Goal: Information Seeking & Learning: Learn about a topic

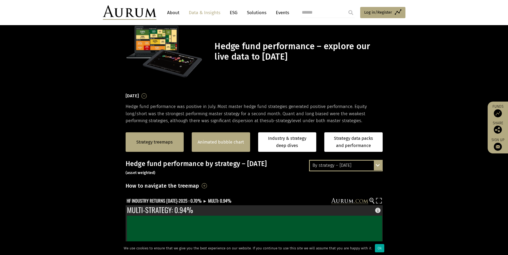
scroll to position [27, 0]
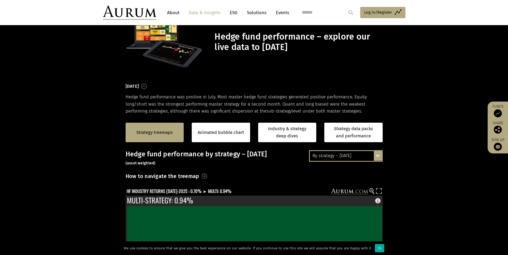
click at [370, 157] on div "By strategy – [DATE]" at bounding box center [346, 156] width 72 height 10
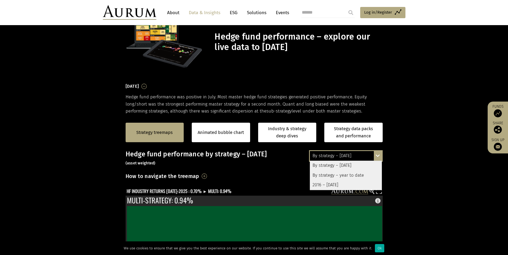
click at [354, 174] on div "By strategy – year to date" at bounding box center [346, 176] width 72 height 10
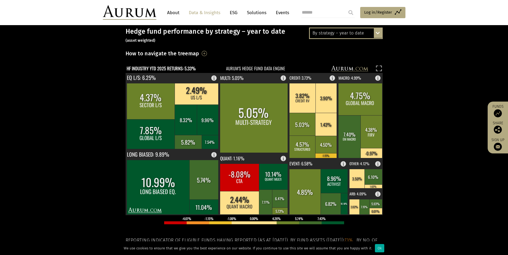
scroll to position [161, 0]
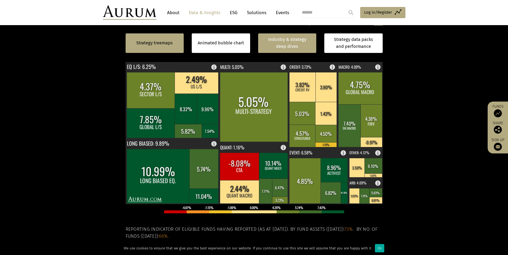
click at [293, 44] on link "Industry & strategy deep dives" at bounding box center [287, 43] width 58 height 20
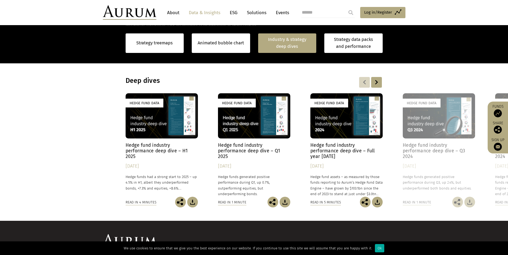
scroll to position [416, 0]
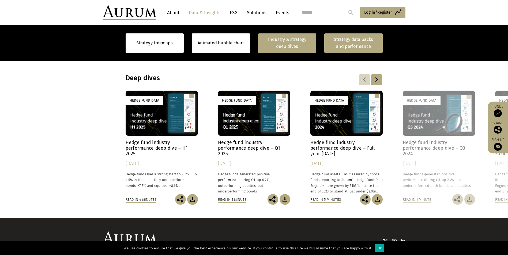
click at [349, 42] on link "Strategy data packs and performance" at bounding box center [353, 43] width 58 height 20
